Goal: Browse casually

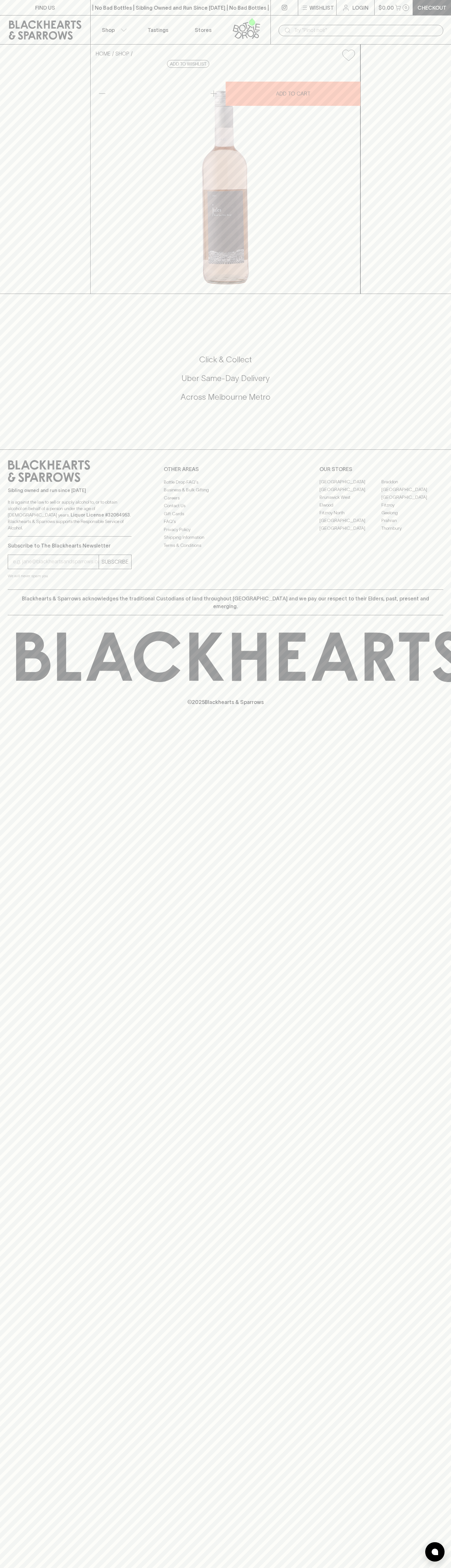
click at [431, 1250] on div "FIND US | No Bad Bottles | Sibling Owned and Run Since [DATE] | No Bad Bottles …" at bounding box center [226, 784] width 451 height 1568
click at [374, 1568] on html "FIND US | No Bad Bottles | Sibling Owned and Run Since [DATE] | No Bad Bottles …" at bounding box center [226, 784] width 451 height 1568
click at [15, 1209] on div "FIND US | No Bad Bottles | Sibling Owned and Run Since [DATE] | No Bad Bottles …" at bounding box center [226, 784] width 451 height 1568
